Goal: Task Accomplishment & Management: Use online tool/utility

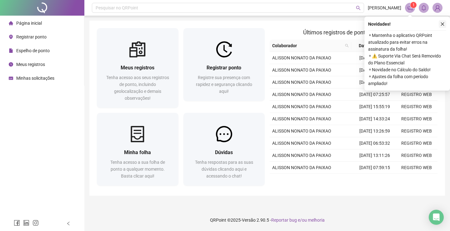
click at [442, 21] on button "button" at bounding box center [441, 23] width 7 height 7
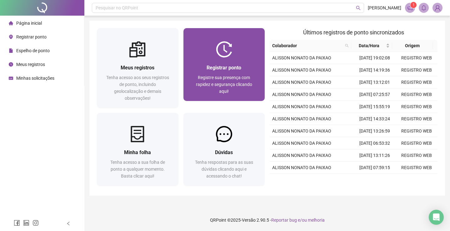
click at [219, 68] on span "Registrar ponto" at bounding box center [223, 68] width 35 height 6
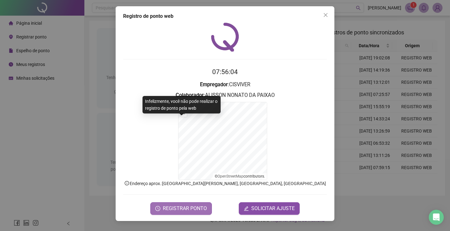
click at [185, 211] on span "REGISTRAR PONTO" at bounding box center [185, 208] width 44 height 7
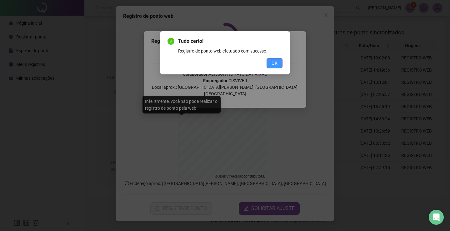
click at [279, 59] on button "OK" at bounding box center [274, 63] width 16 height 10
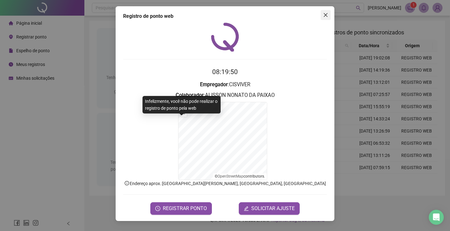
click at [324, 17] on button "Close" at bounding box center [325, 15] width 10 height 10
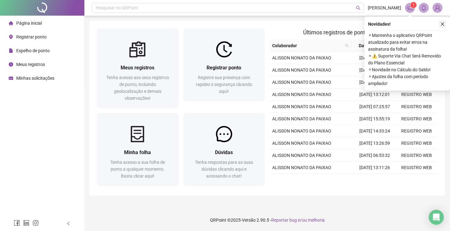
click at [445, 24] on button "button" at bounding box center [441, 23] width 7 height 7
